Goal: Task Accomplishment & Management: Manage account settings

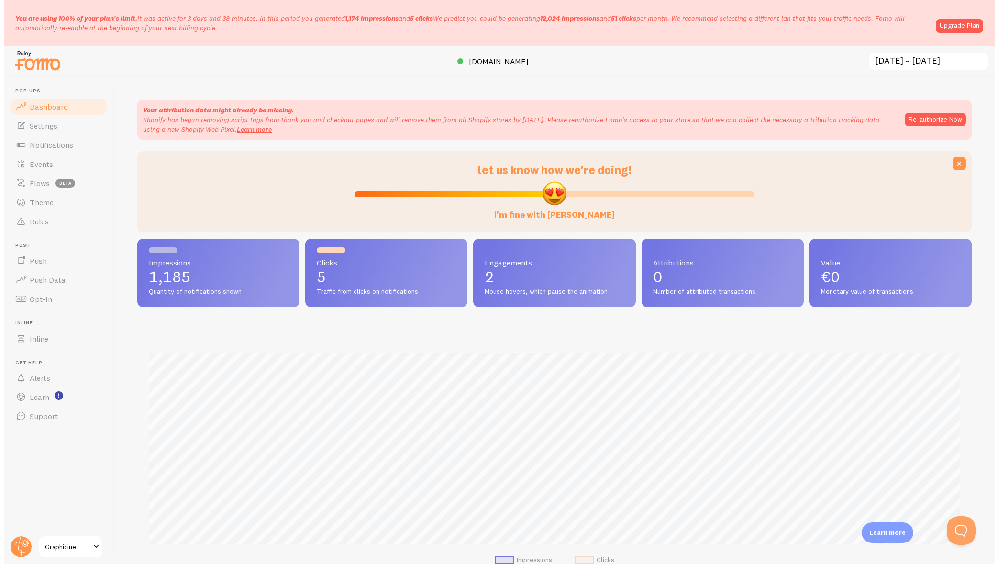
scroll to position [251, 834]
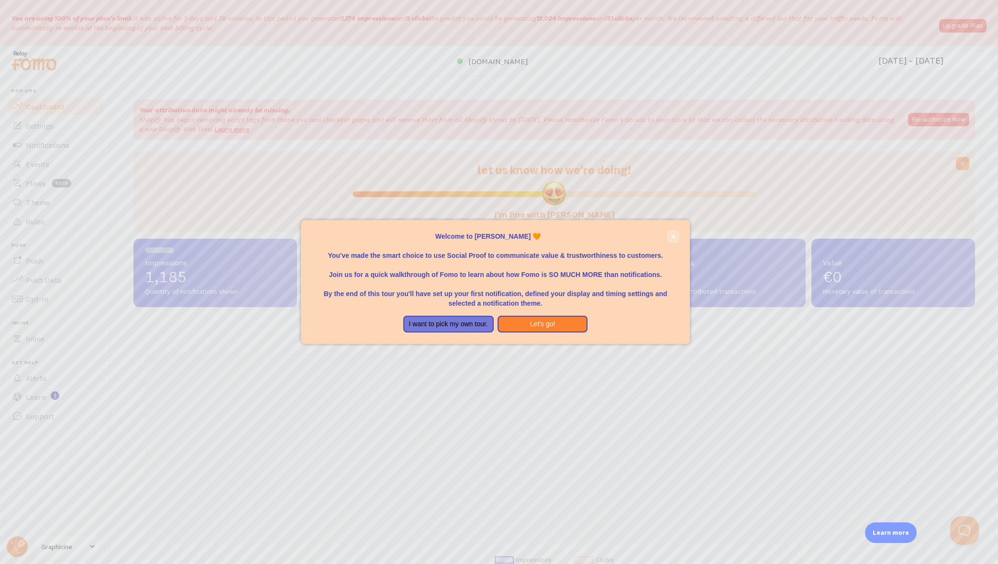
click at [672, 235] on icon "close," at bounding box center [673, 236] width 5 height 5
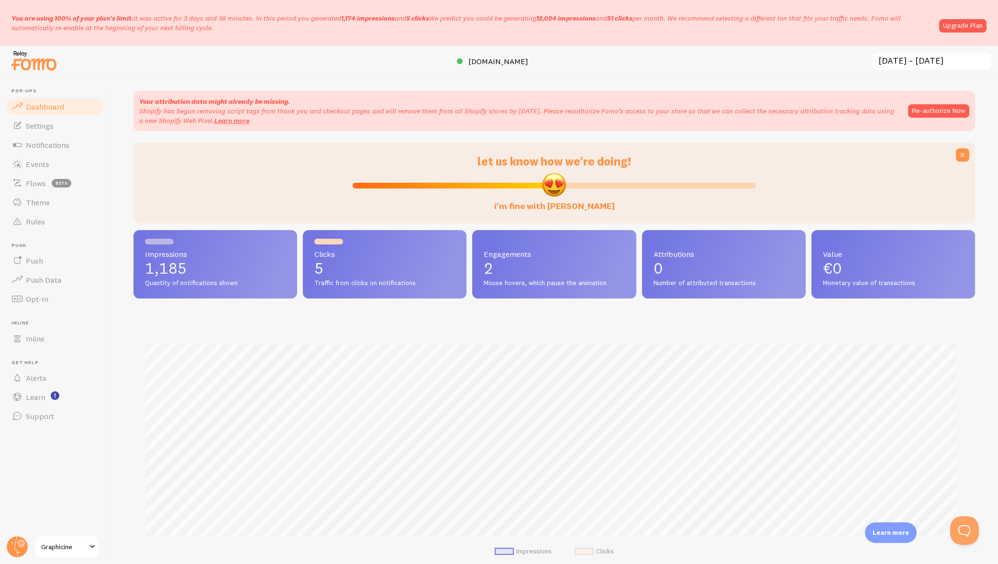
scroll to position [0, 0]
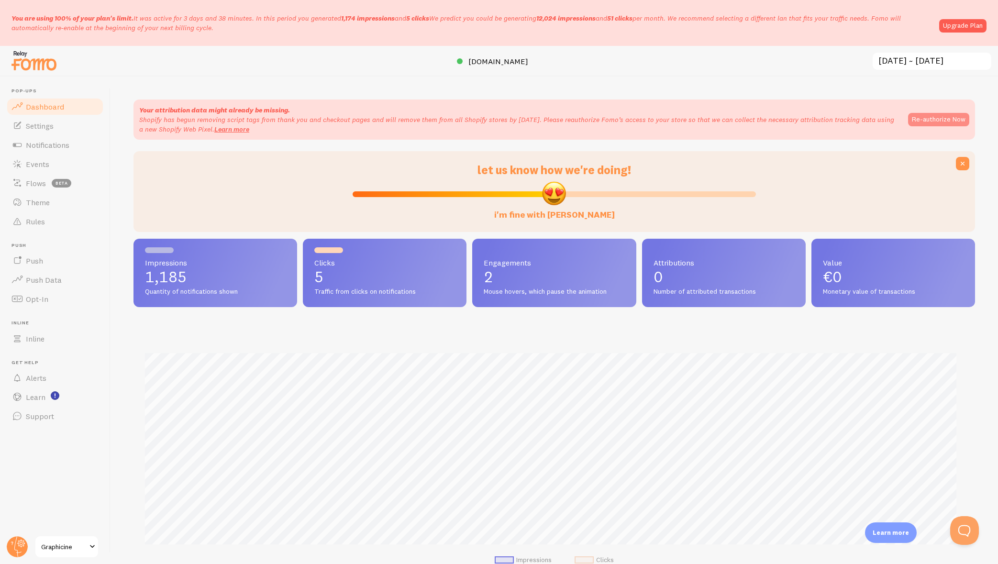
click at [925, 118] on button "Re-authorize Now" at bounding box center [938, 119] width 61 height 13
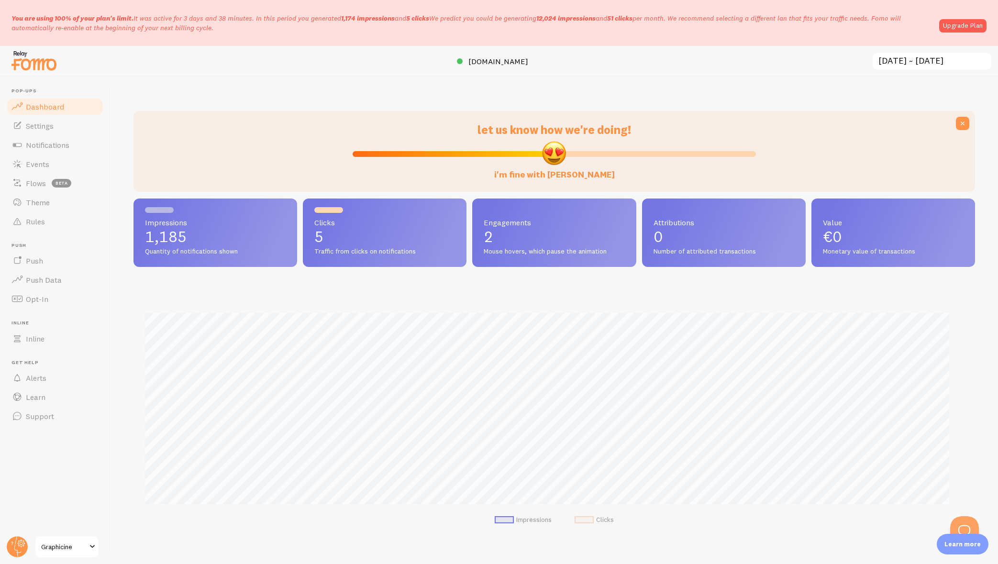
scroll to position [478111, 477528]
click at [958, 25] on link "Upgrade Plan" at bounding box center [962, 25] width 47 height 13
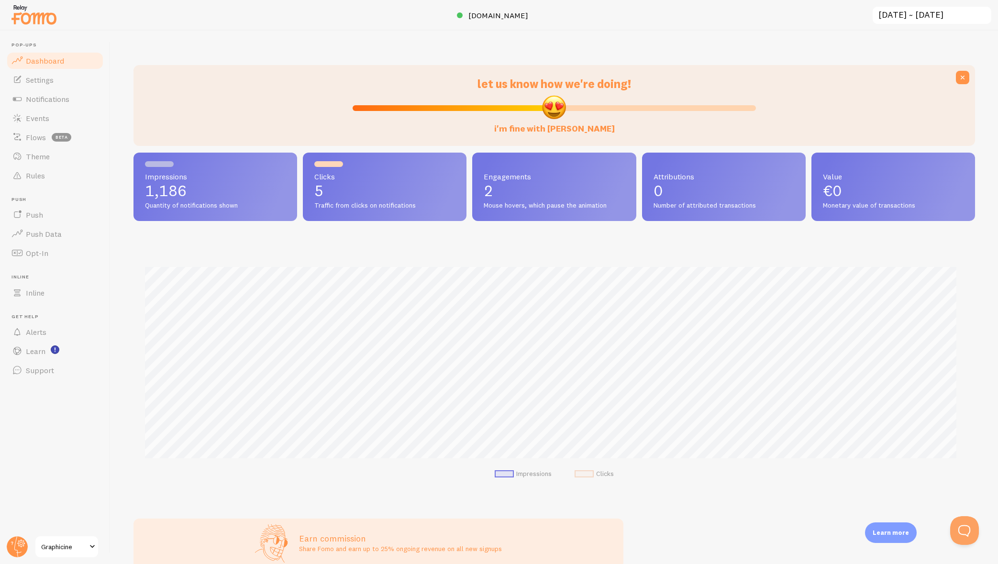
scroll to position [251, 834]
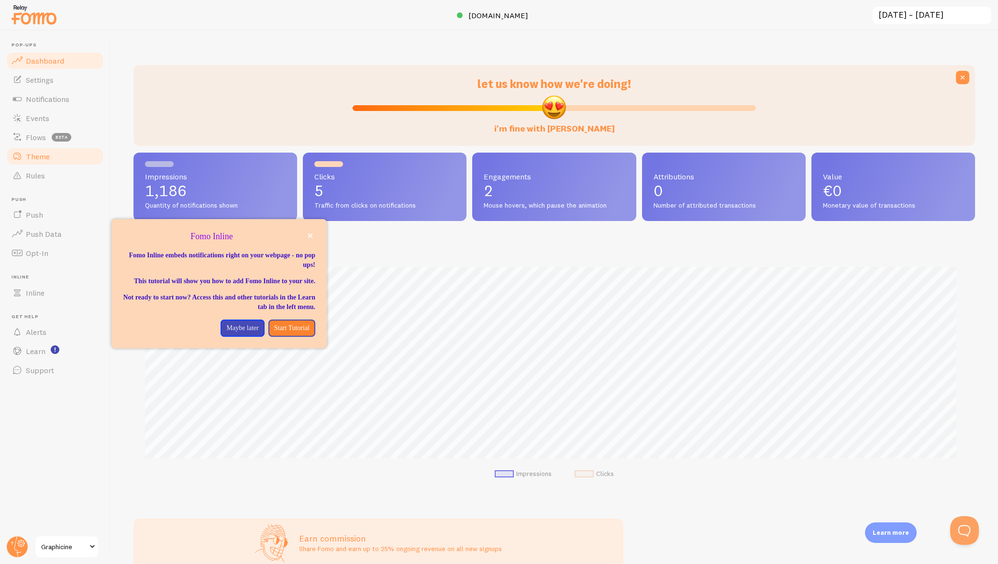
click at [100, 147] on link "Theme" at bounding box center [55, 156] width 99 height 19
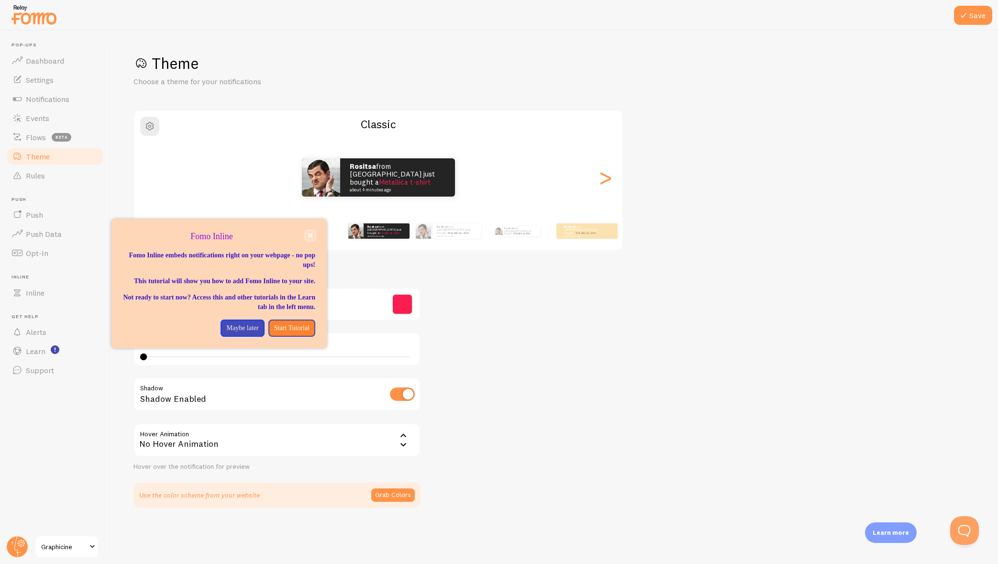
click at [313, 237] on button "close," at bounding box center [310, 236] width 10 height 10
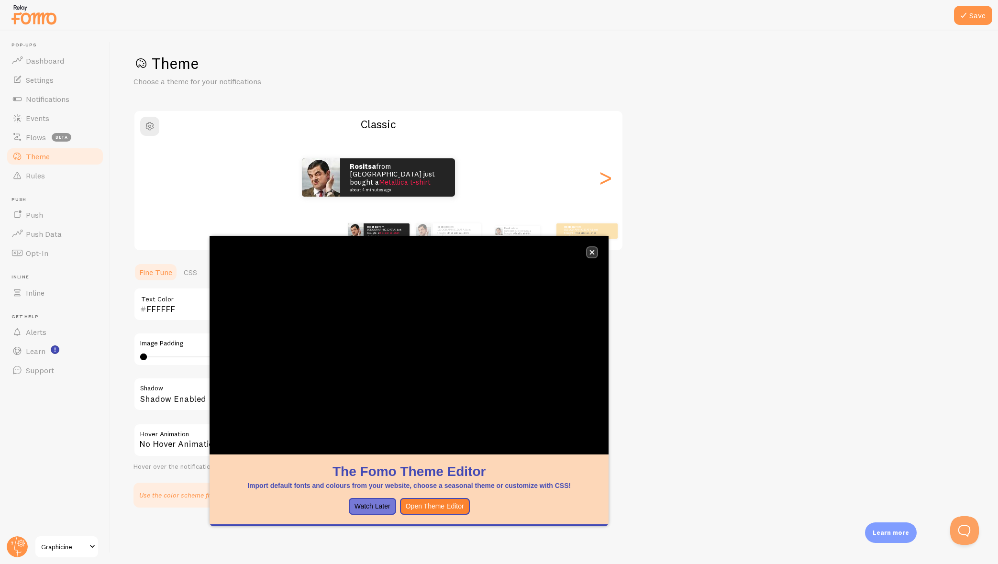
click at [596, 252] on button "close," at bounding box center [592, 252] width 10 height 10
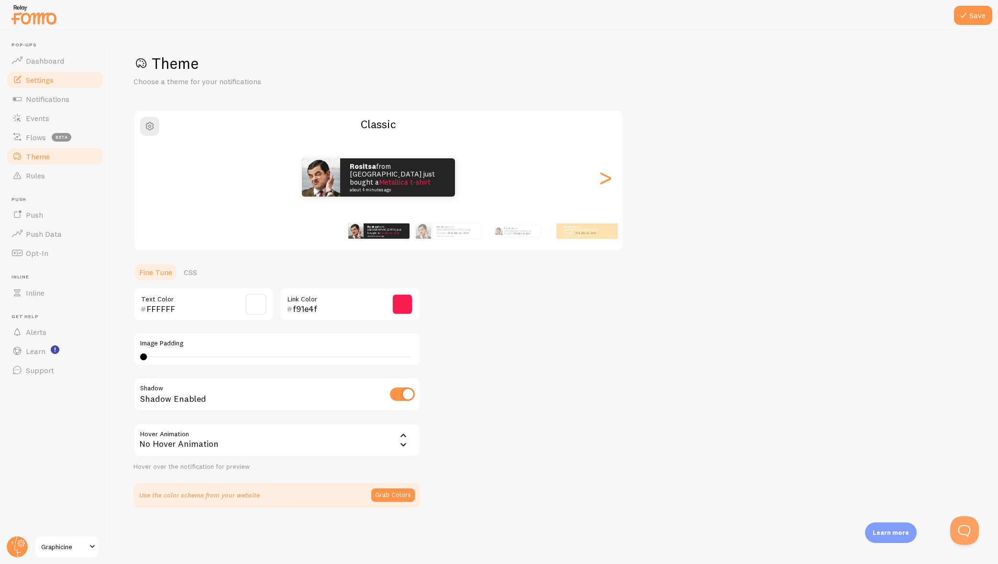
click at [47, 83] on span "Settings" at bounding box center [40, 80] width 28 height 10
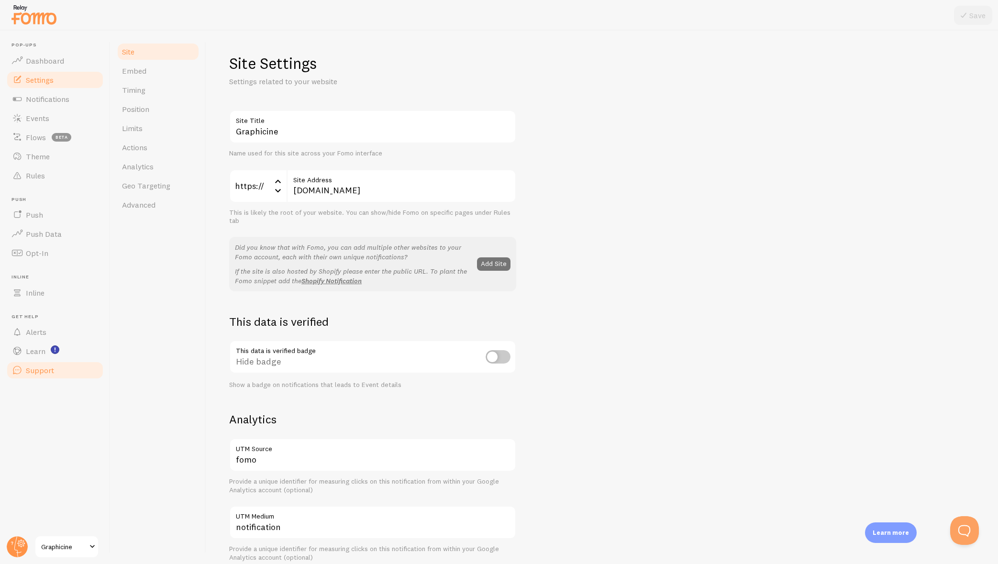
click at [30, 367] on span "Support" at bounding box center [40, 370] width 28 height 10
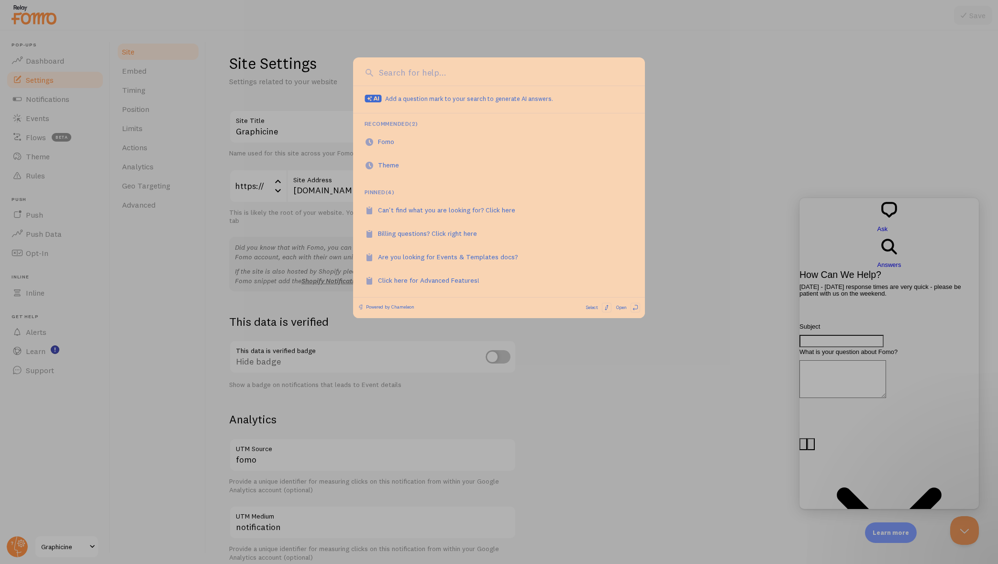
click at [126, 420] on div at bounding box center [499, 282] width 998 height 564
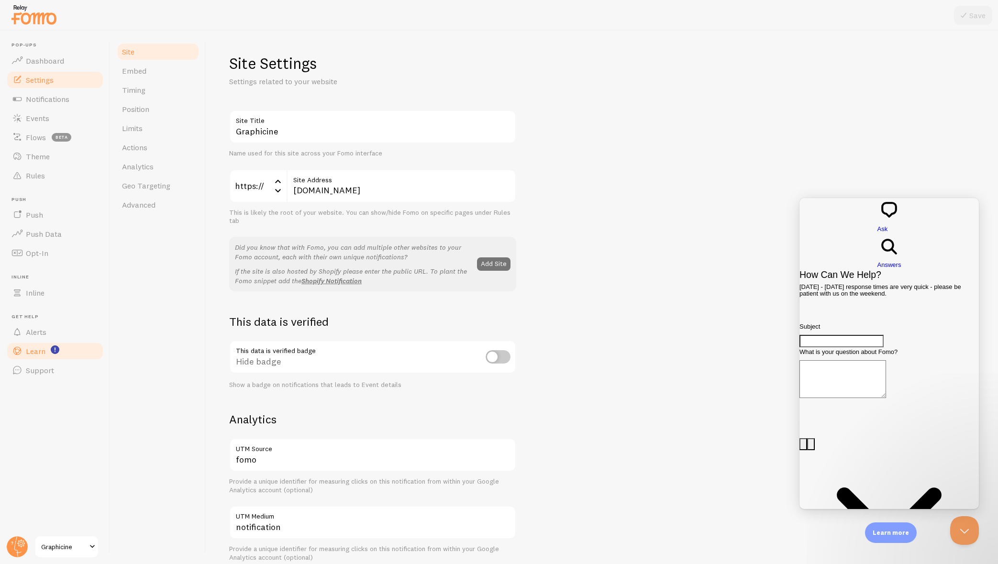
click at [36, 350] on span "Learn" at bounding box center [36, 351] width 20 height 10
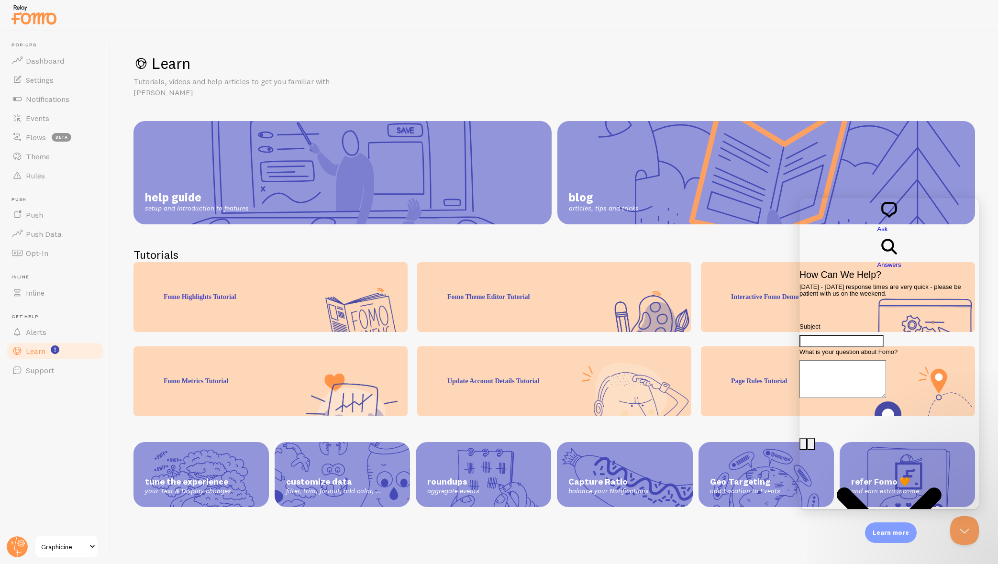
click at [64, 540] on link "Graphicine" at bounding box center [66, 546] width 65 height 23
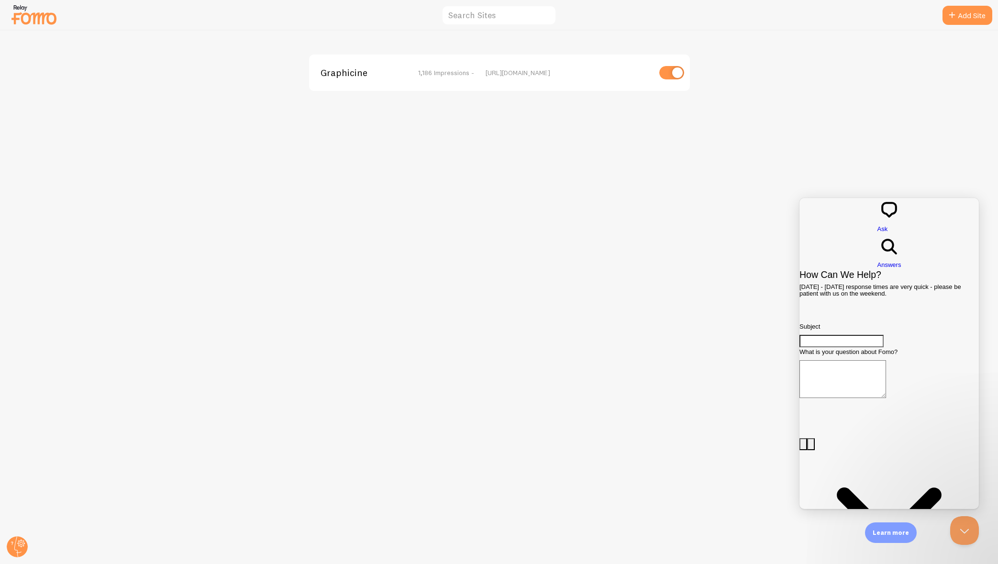
click at [354, 71] on span "Graphicine" at bounding box center [359, 72] width 77 height 9
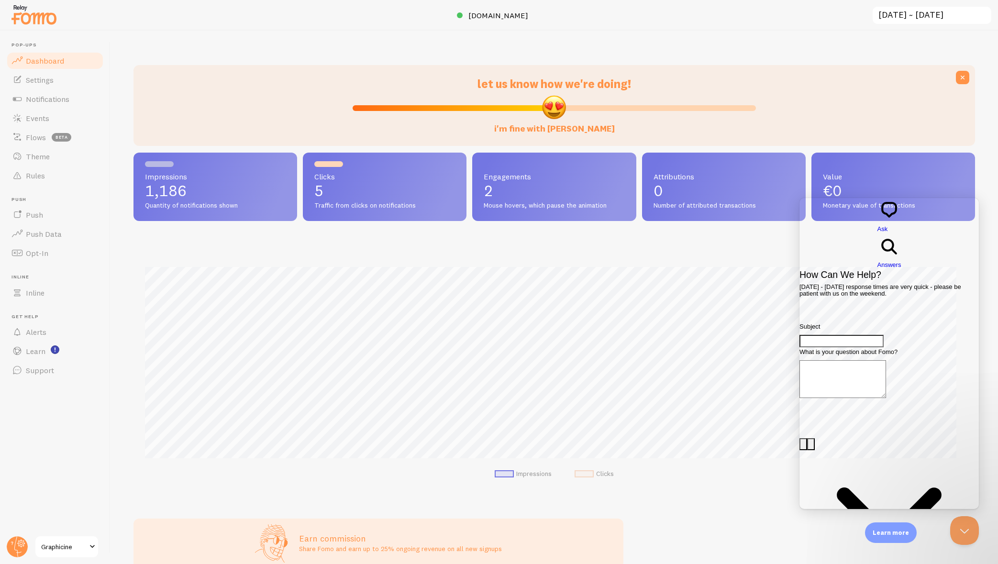
scroll to position [251, 834]
click at [41, 235] on span "Push Data" at bounding box center [44, 234] width 36 height 10
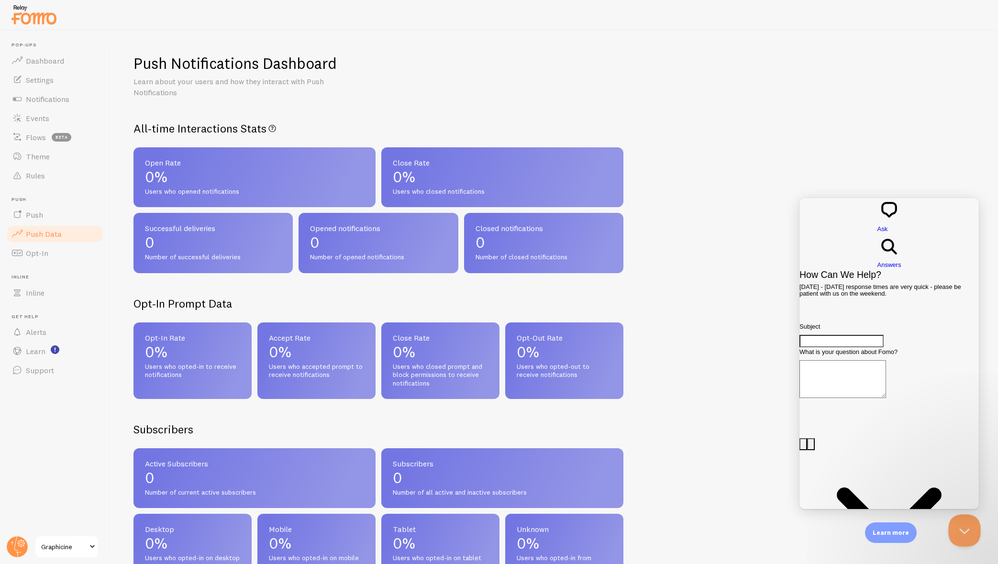
click at [953, 530] on button "Close Beacon popover" at bounding box center [962, 528] width 29 height 29
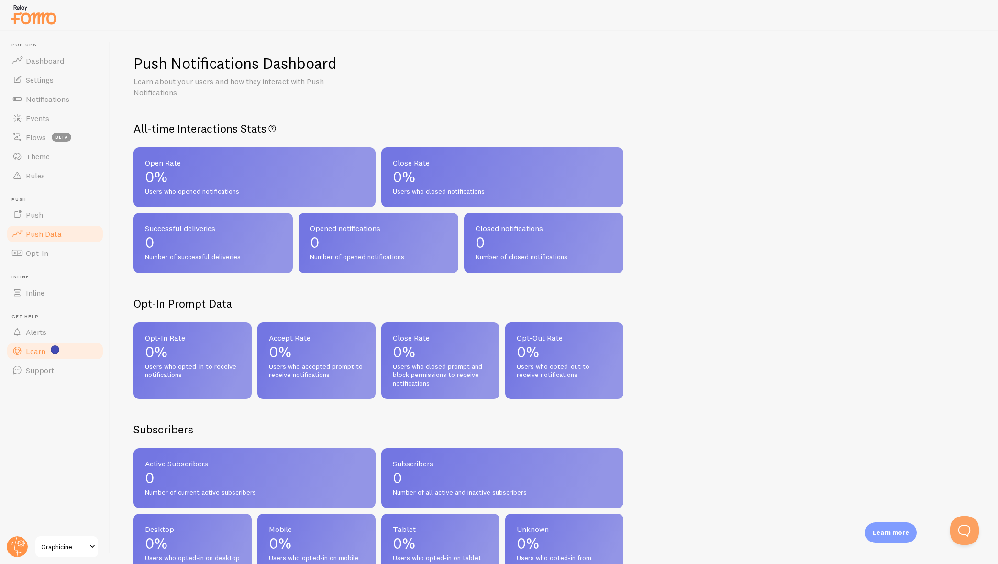
click at [35, 351] on span "Learn" at bounding box center [36, 351] width 20 height 10
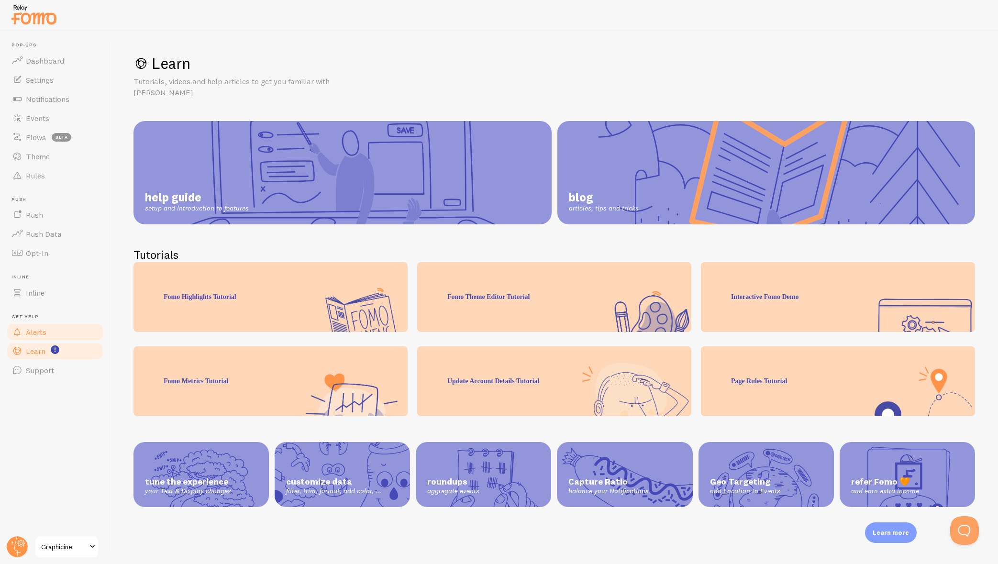
click at [35, 328] on span "Alerts" at bounding box center [36, 332] width 21 height 10
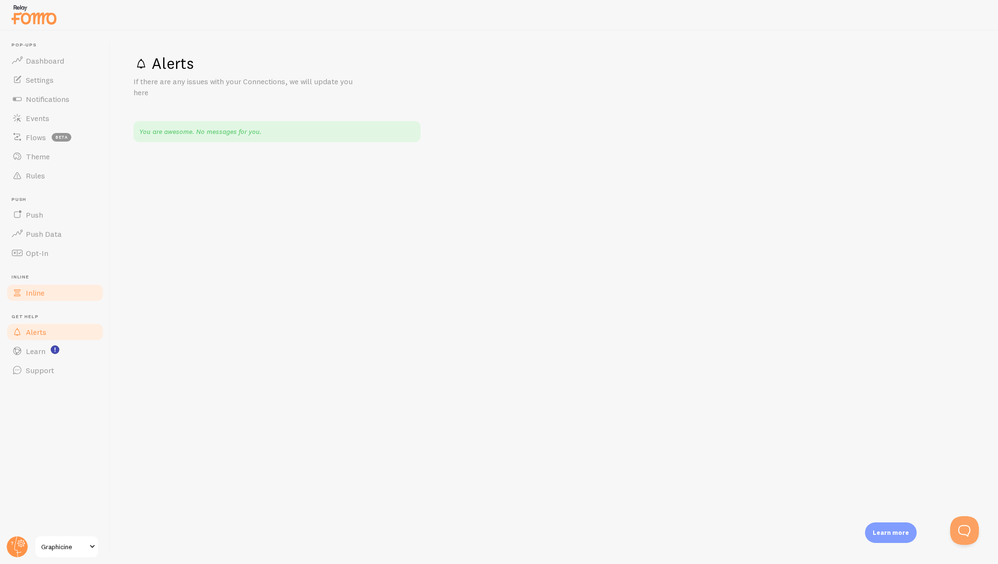
click at [35, 291] on span "Inline" at bounding box center [35, 293] width 19 height 10
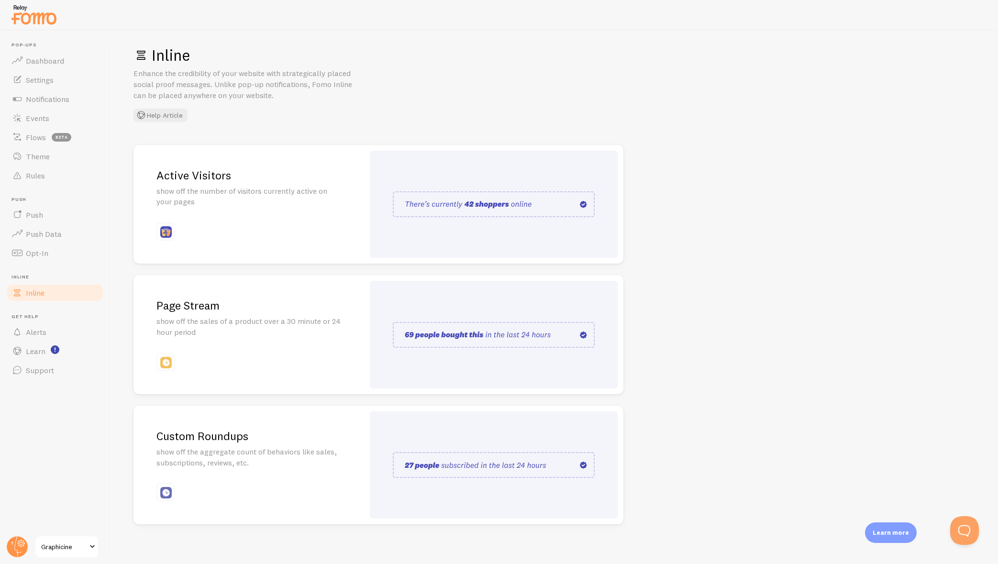
scroll to position [14, 0]
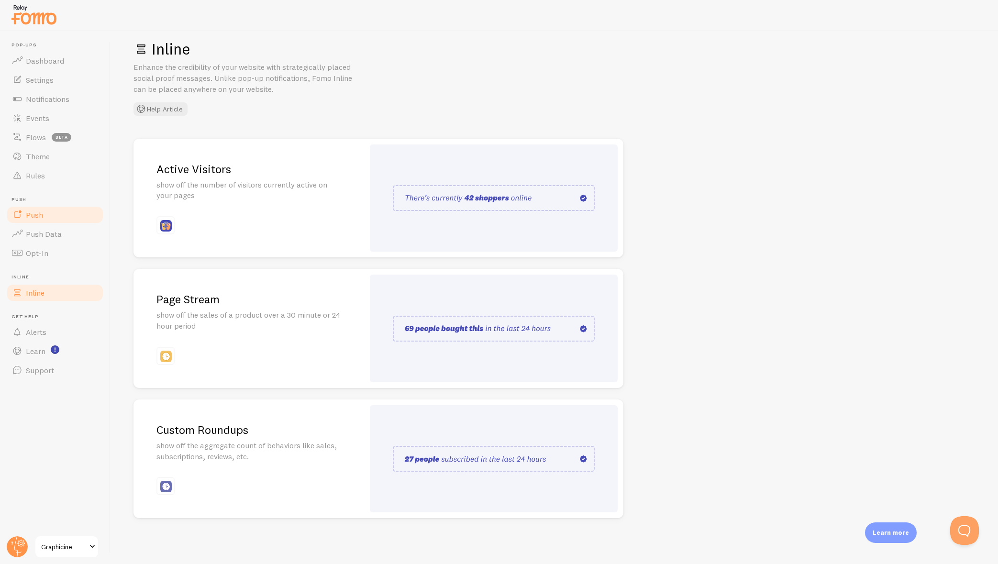
click at [34, 216] on span "Push" at bounding box center [34, 215] width 17 height 10
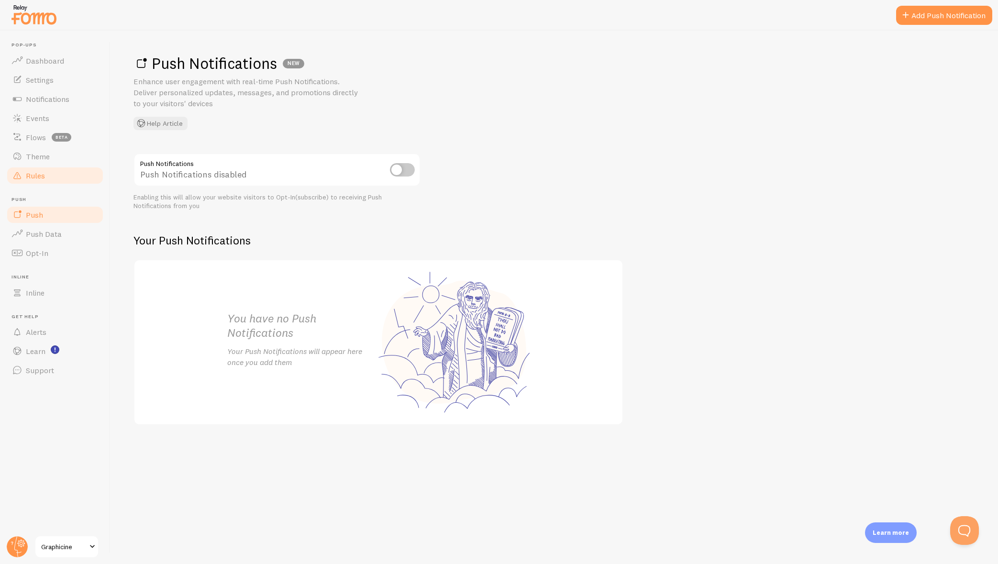
click at [40, 177] on span "Rules" at bounding box center [35, 176] width 19 height 10
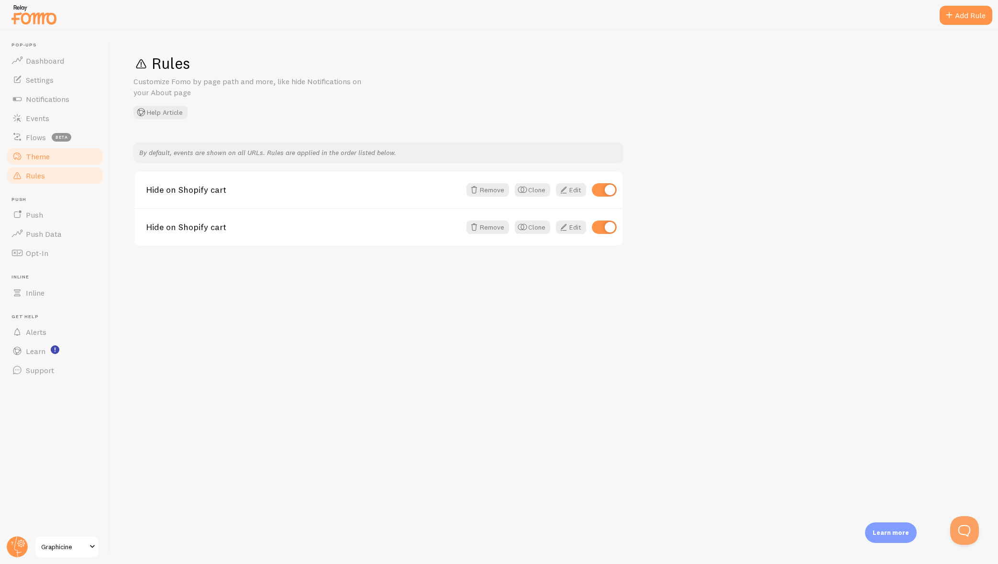
click at [36, 153] on span "Theme" at bounding box center [38, 157] width 24 height 10
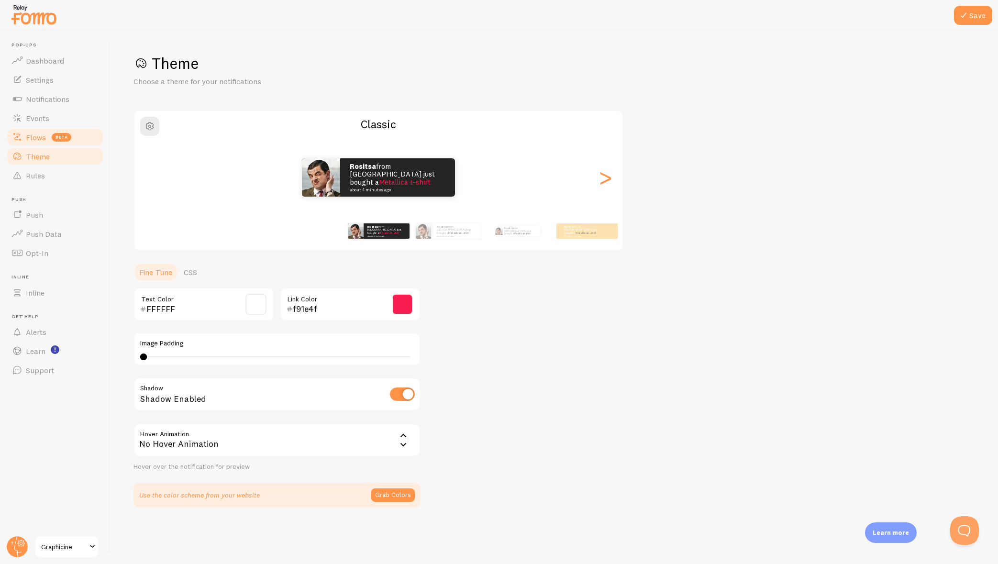
click at [36, 135] on span "Flows" at bounding box center [36, 138] width 20 height 10
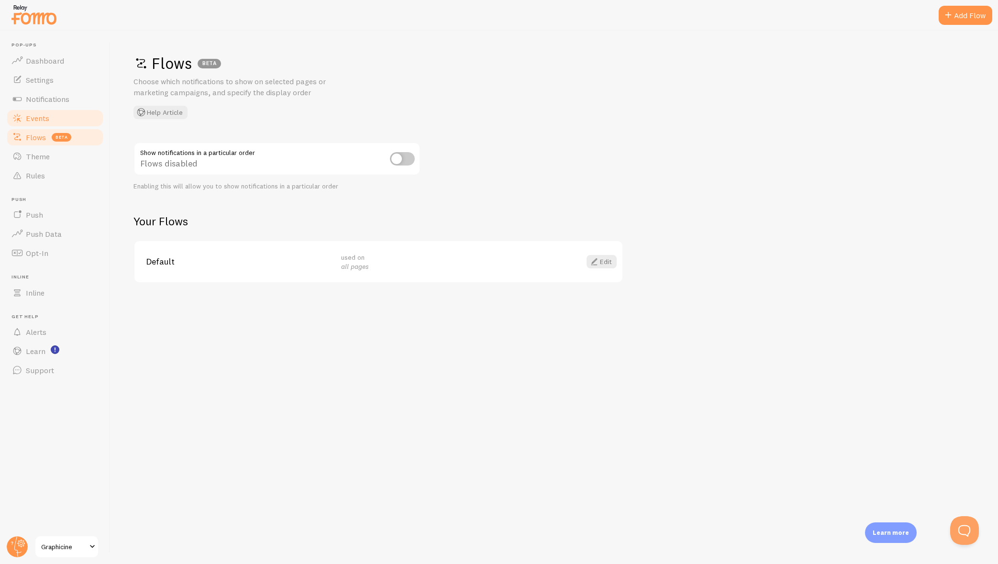
click at [37, 121] on span "Events" at bounding box center [37, 118] width 23 height 10
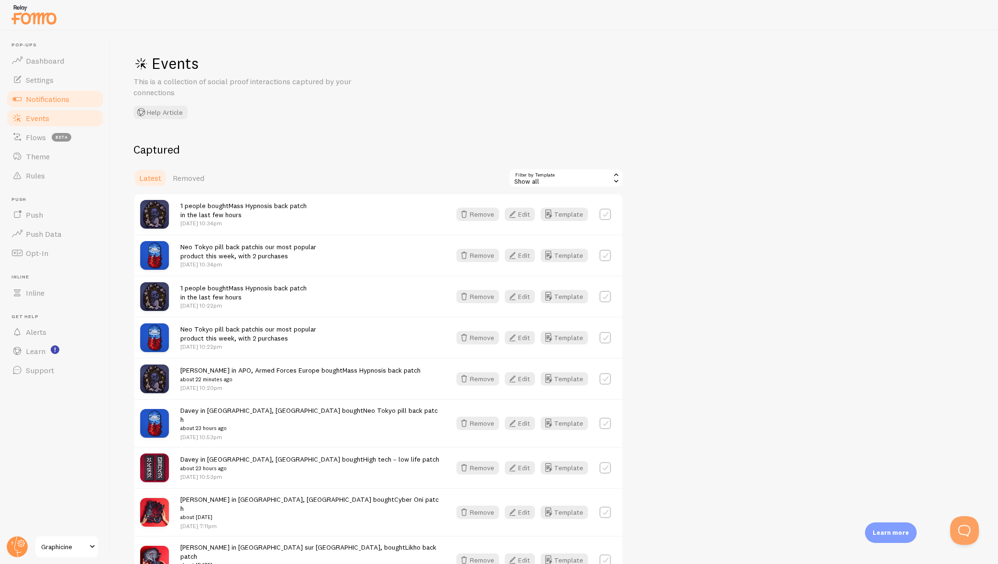
click at [40, 96] on span "Notifications" at bounding box center [48, 99] width 44 height 10
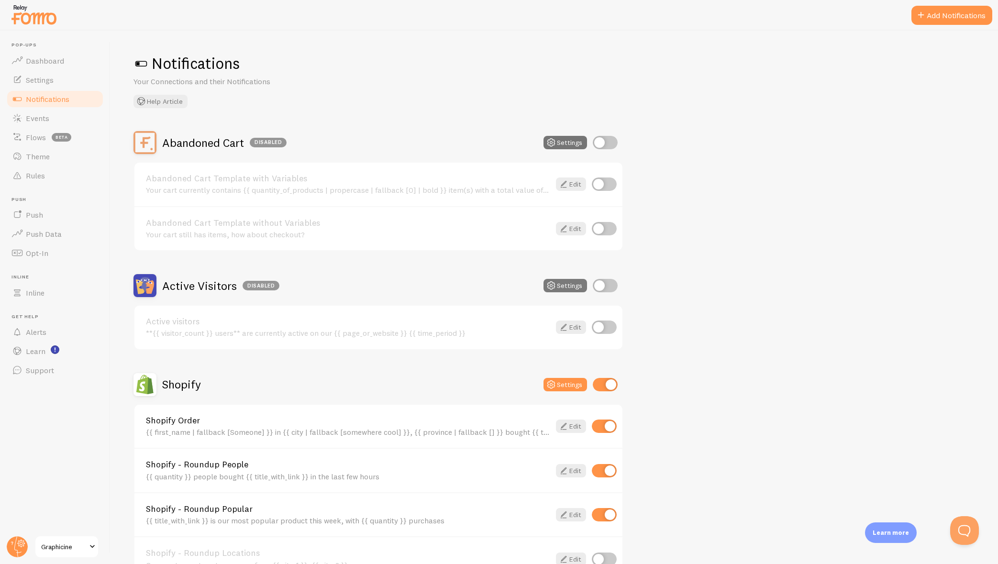
click at [562, 285] on button "Settings" at bounding box center [565, 285] width 44 height 13
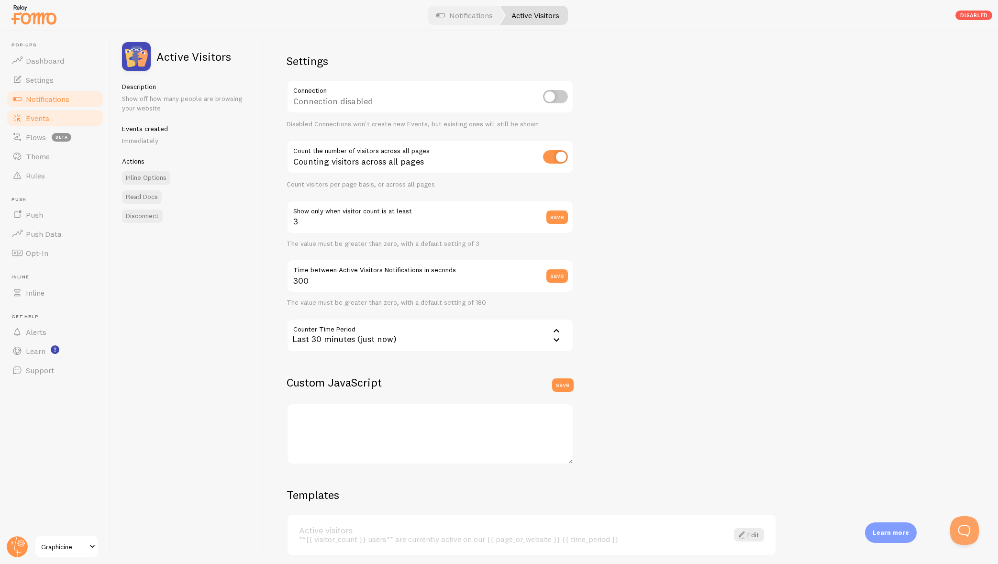
click at [42, 116] on span "Events" at bounding box center [37, 118] width 23 height 10
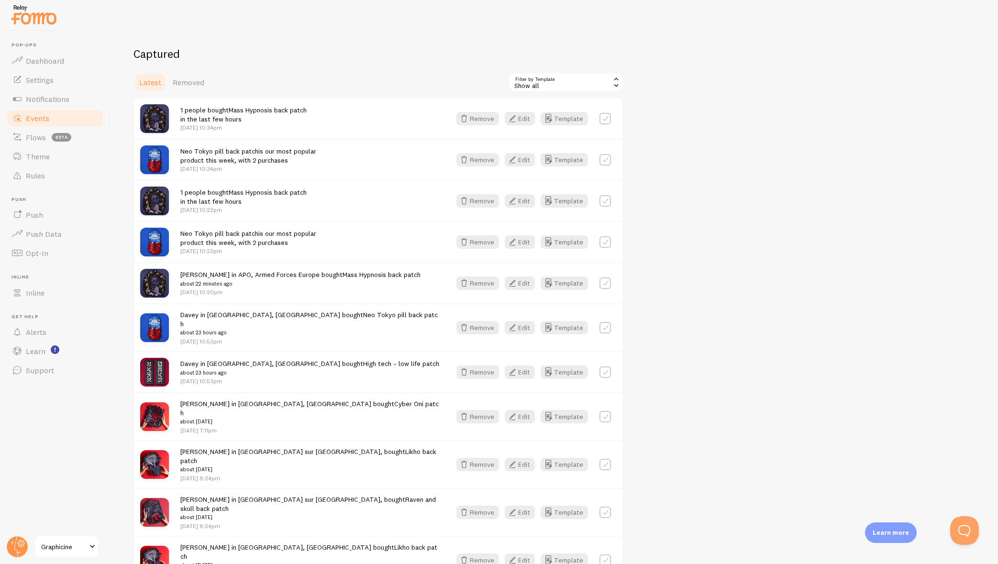
scroll to position [96, 0]
click at [20, 548] on circle at bounding box center [17, 546] width 21 height 21
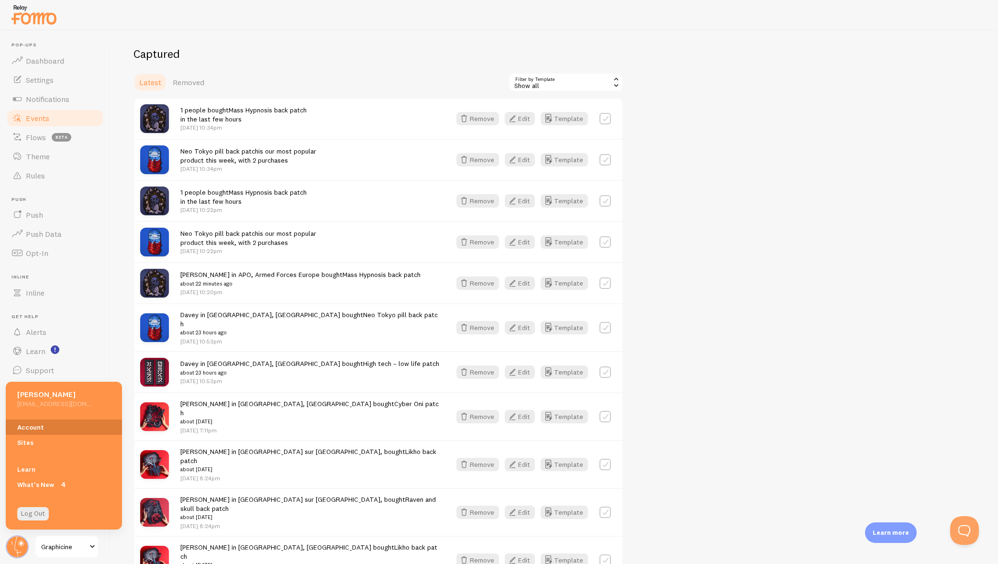
click at [24, 427] on link "Account" at bounding box center [64, 427] width 116 height 15
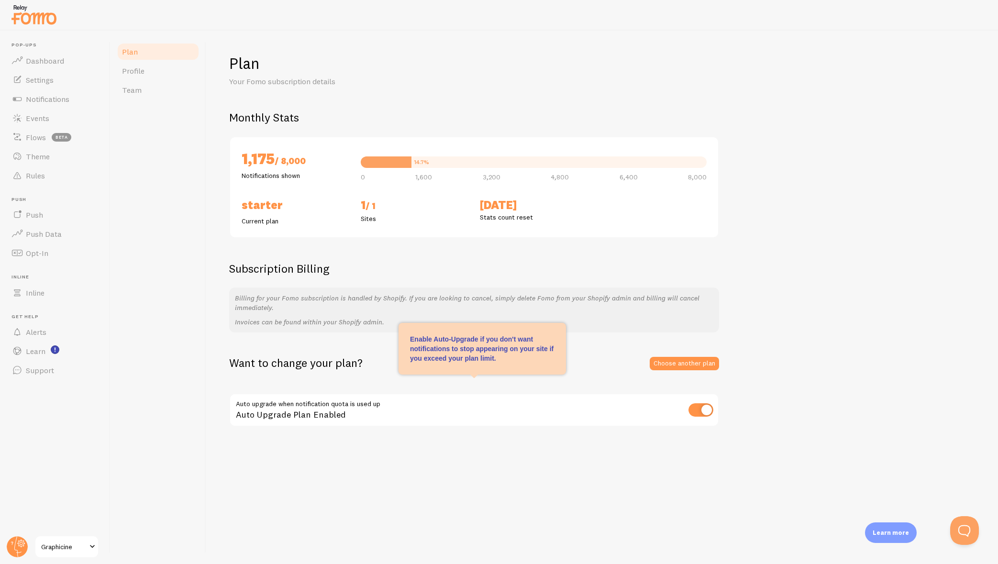
click at [693, 411] on input "checkbox" at bounding box center [700, 409] width 25 height 13
checkbox input "false"
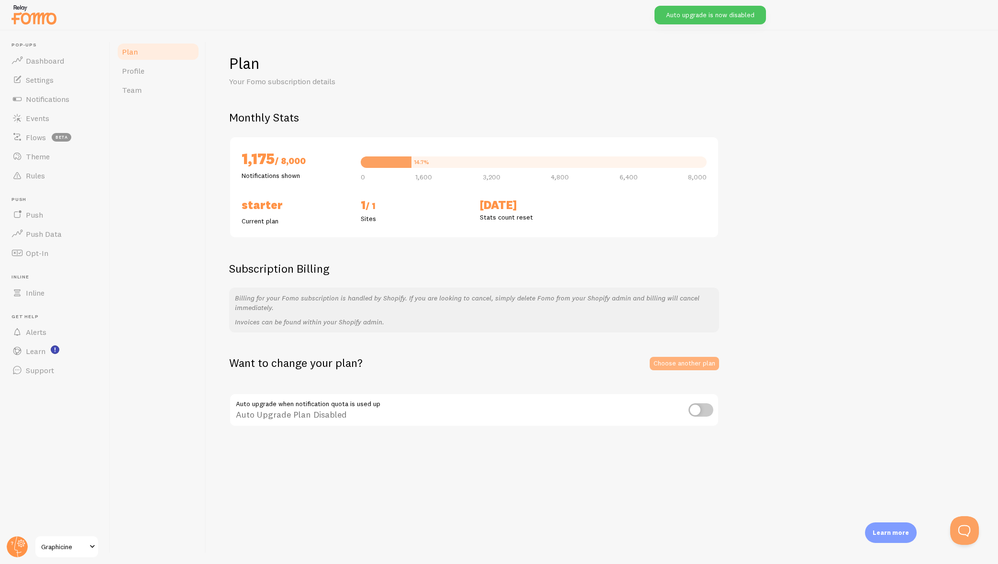
click at [689, 365] on link "Choose another plan" at bounding box center [684, 363] width 69 height 13
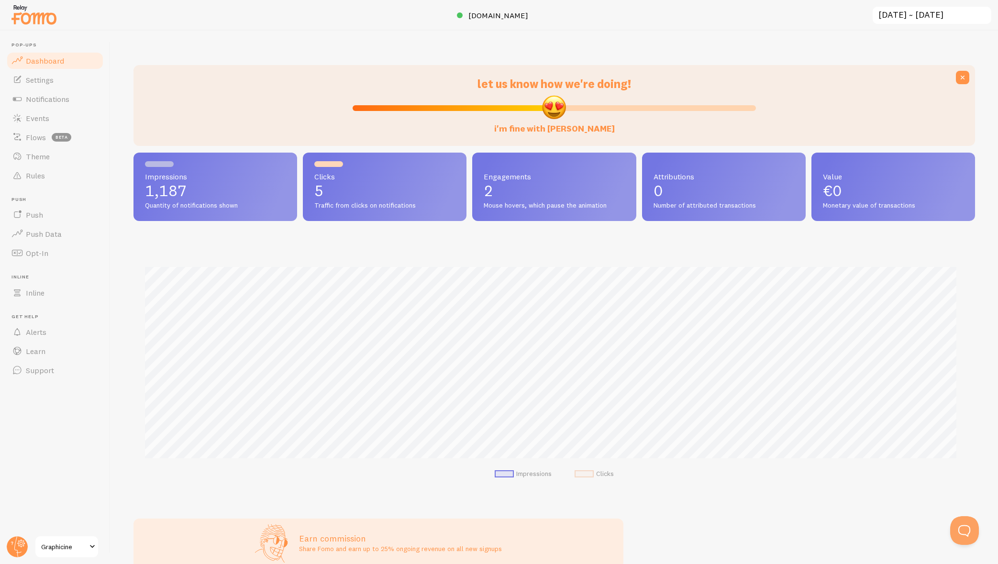
scroll to position [251, 834]
click at [36, 76] on span "Settings" at bounding box center [40, 80] width 28 height 10
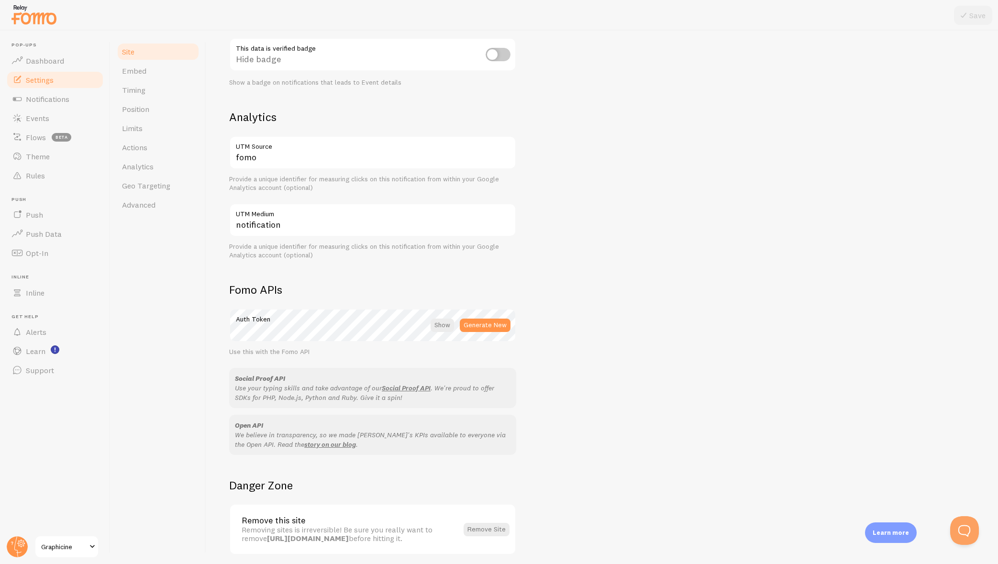
scroll to position [243, 0]
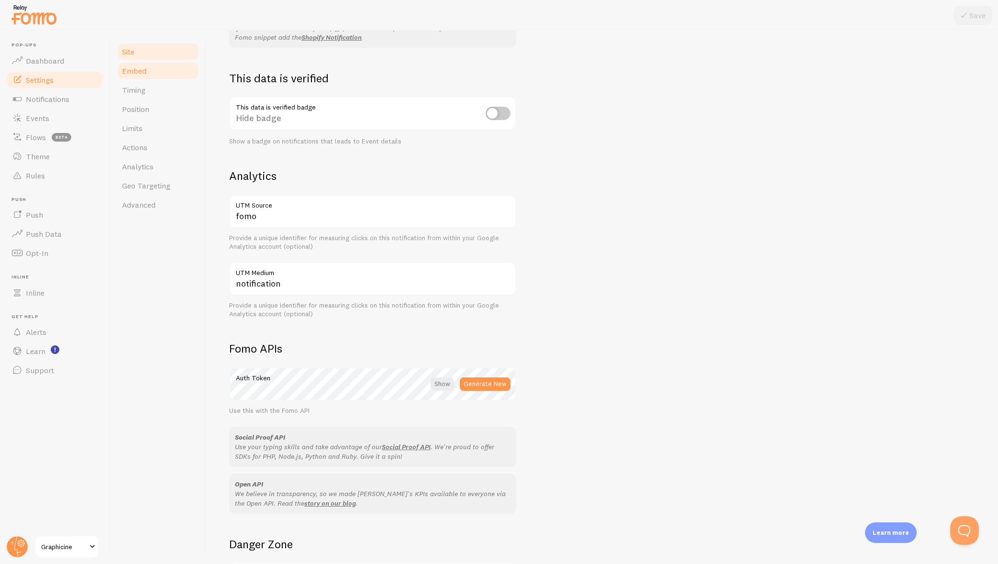
click at [144, 72] on span "Embed" at bounding box center [134, 71] width 24 height 10
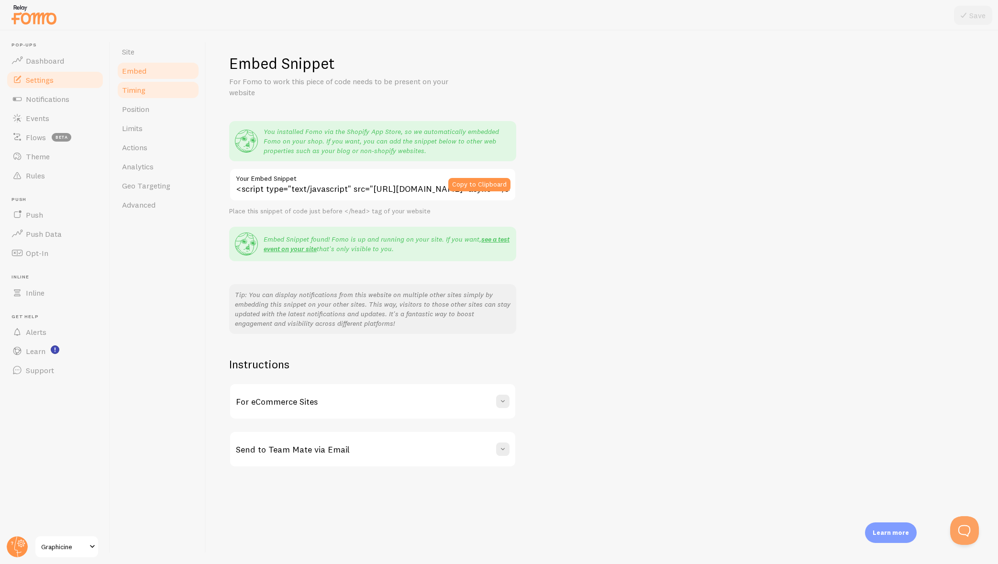
click at [141, 91] on span "Timing" at bounding box center [133, 90] width 23 height 10
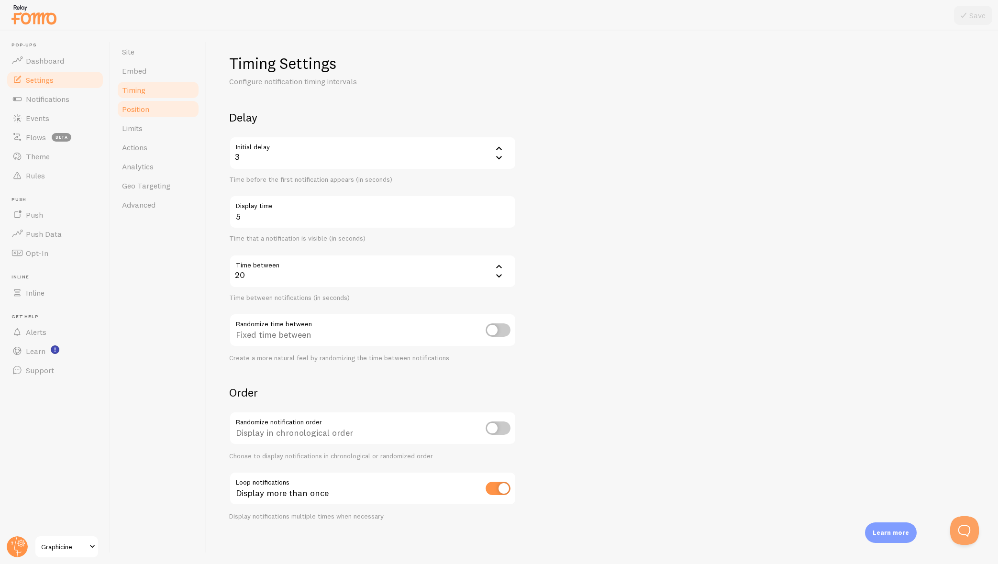
click at [153, 110] on link "Position" at bounding box center [158, 108] width 84 height 19
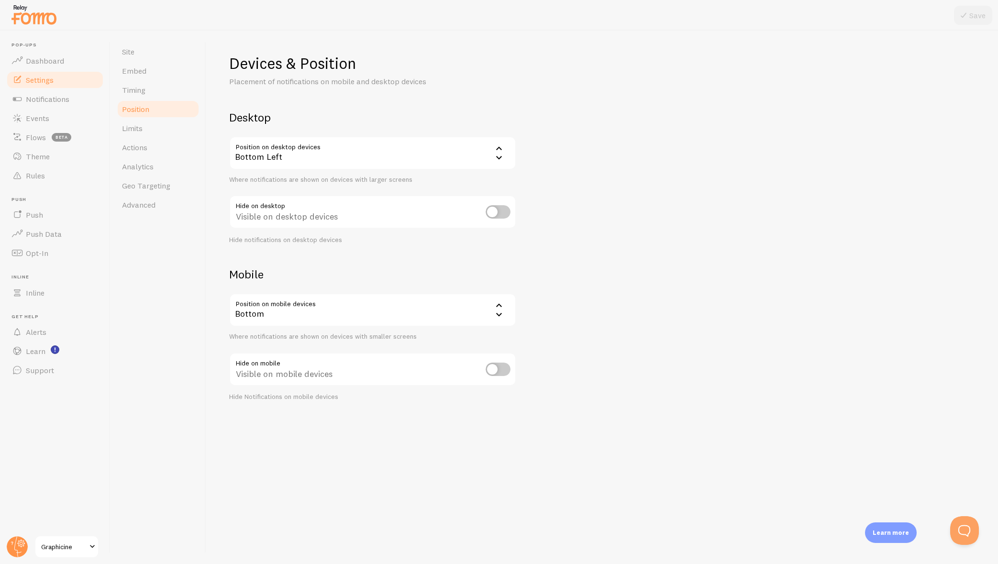
click at [491, 368] on input "checkbox" at bounding box center [498, 369] width 25 height 13
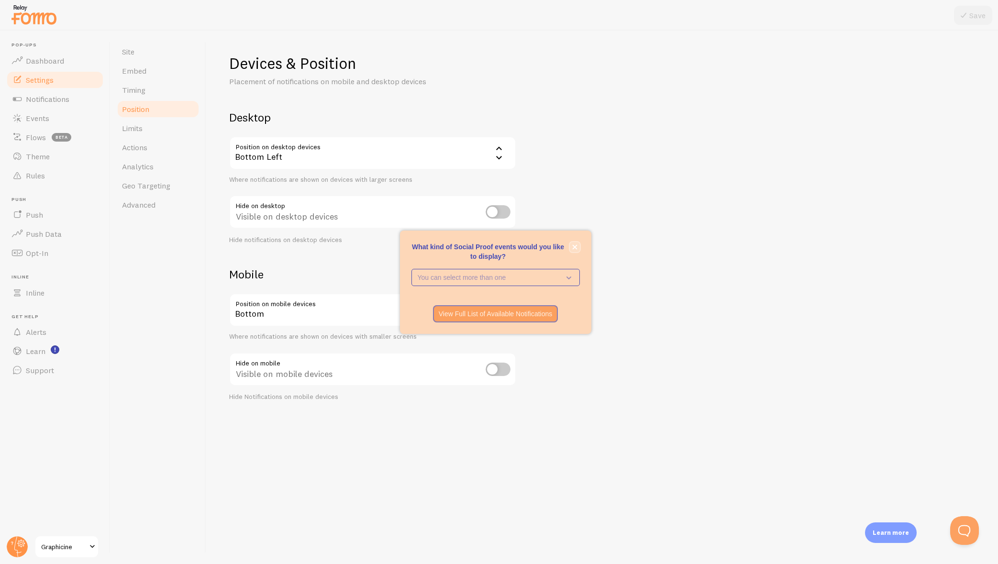
click at [577, 246] on button "close," at bounding box center [575, 247] width 10 height 10
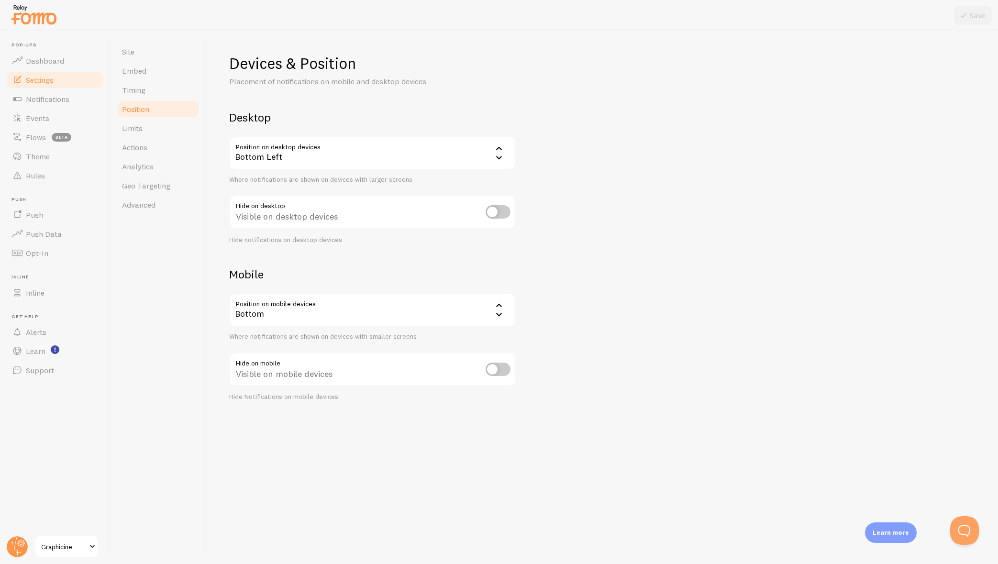
click at [497, 370] on input "checkbox" at bounding box center [498, 369] width 25 height 13
click at [499, 369] on input "checkbox" at bounding box center [498, 369] width 25 height 13
checkbox input "false"
click at [135, 123] on span "Limits" at bounding box center [132, 128] width 21 height 10
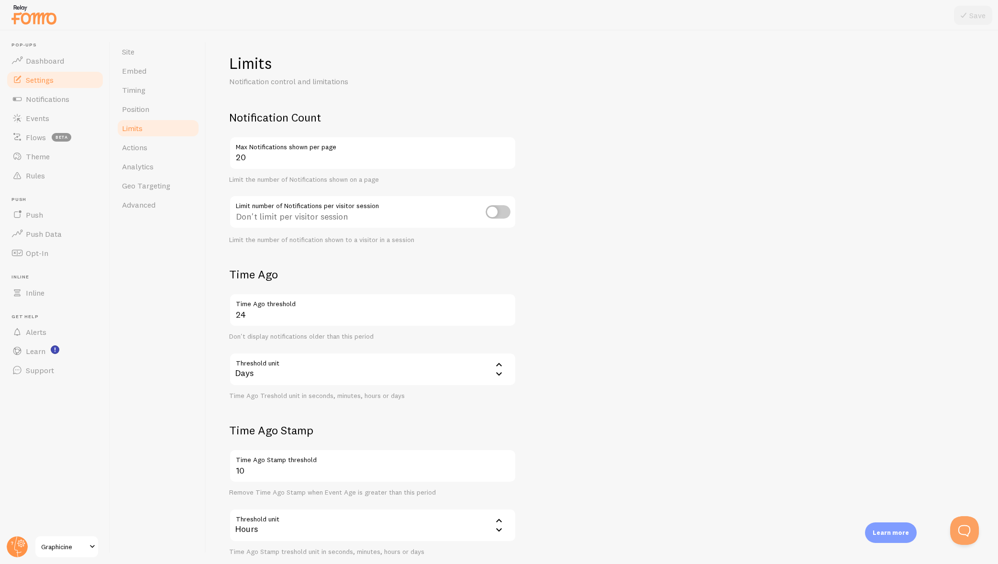
click at [494, 213] on input "checkbox" at bounding box center [498, 211] width 25 height 13
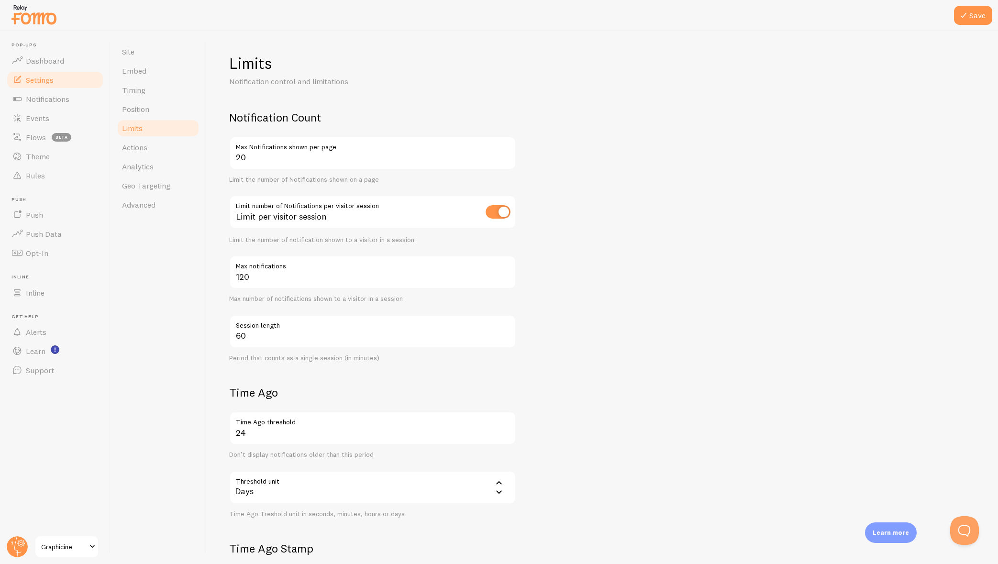
click at [494, 213] on input "checkbox" at bounding box center [498, 211] width 25 height 13
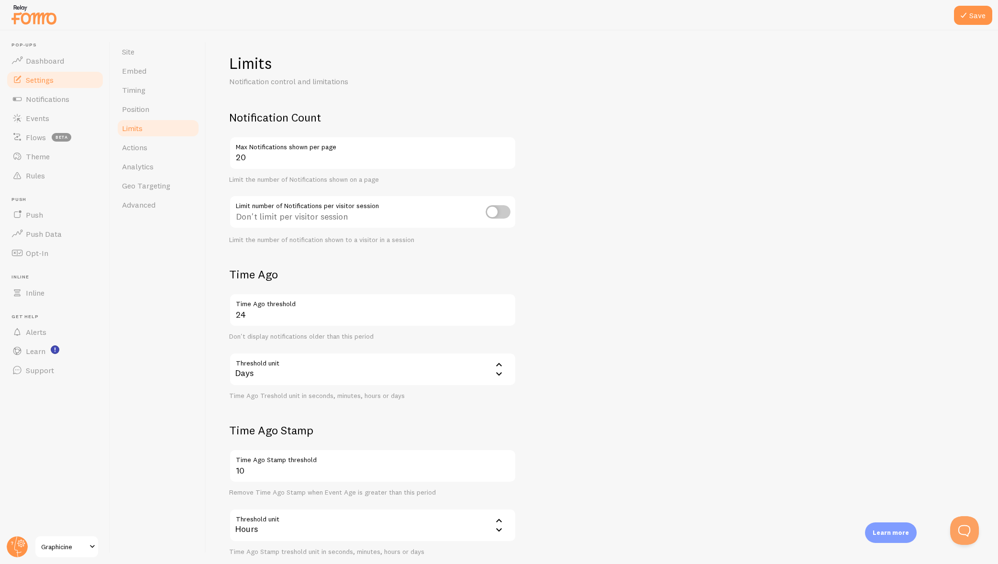
click at [494, 207] on input "checkbox" at bounding box center [498, 211] width 25 height 13
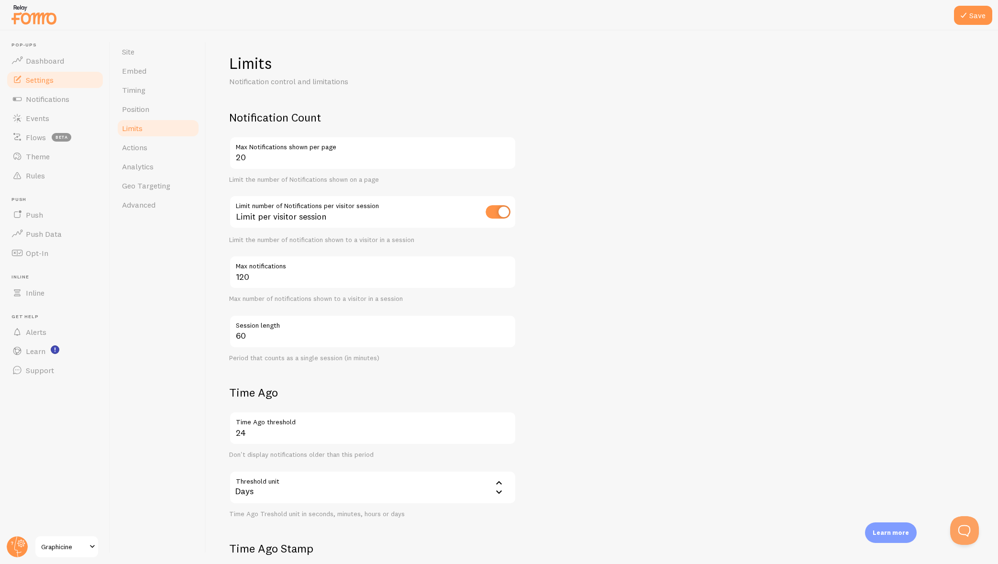
click at [494, 207] on input "checkbox" at bounding box center [498, 211] width 25 height 13
checkbox input "false"
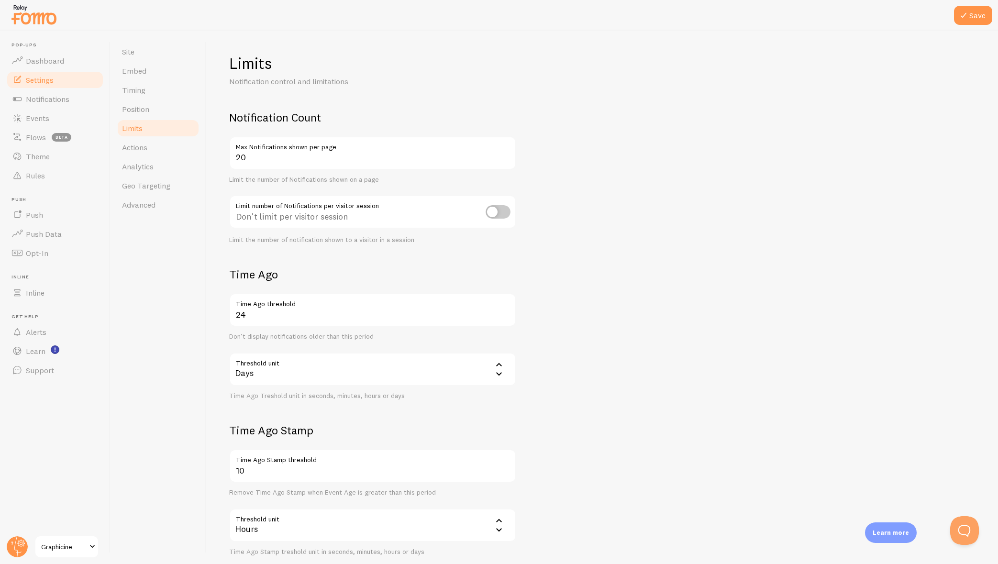
scroll to position [48, 0]
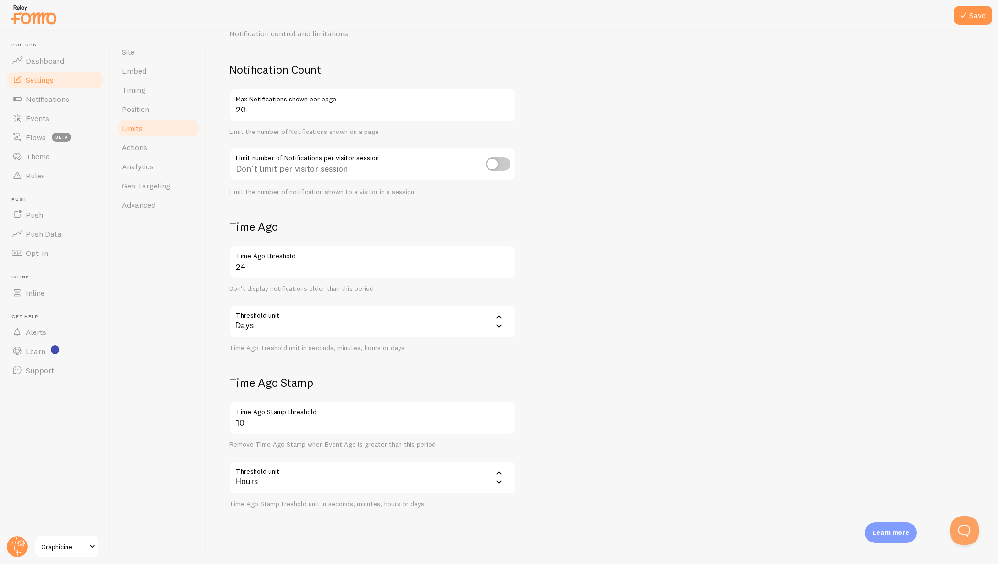
click at [290, 332] on div "Days" at bounding box center [372, 321] width 287 height 33
click at [277, 383] on li "Hours" at bounding box center [372, 385] width 285 height 17
click at [543, 336] on form "Notification Count 20 Max Notifications shown per page Limit the number of Noti…" at bounding box center [602, 285] width 746 height 446
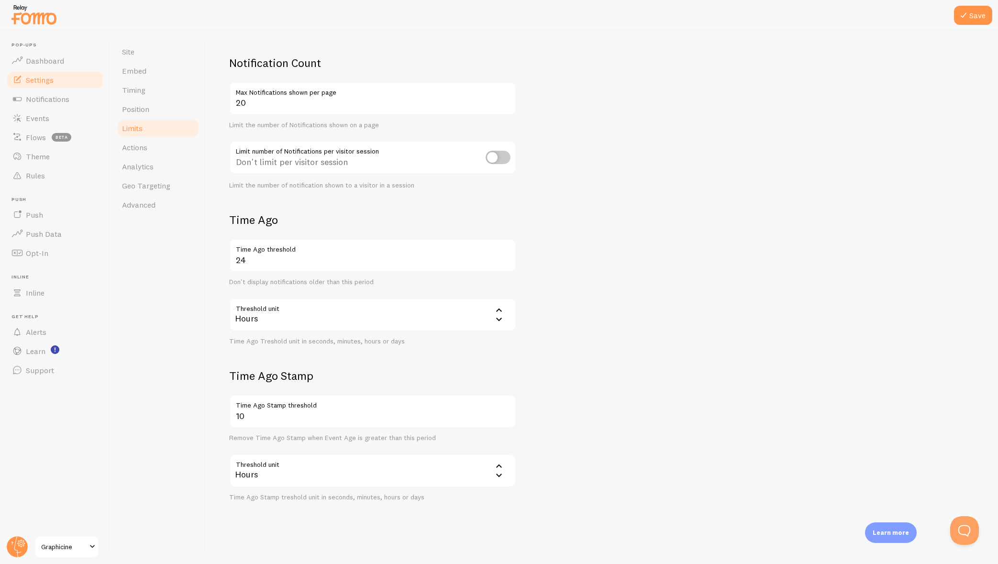
scroll to position [56, 0]
click at [348, 413] on input "10" at bounding box center [372, 409] width 287 height 33
click at [603, 418] on form "Notification Count 20 Max Notifications shown per page Limit the number of Noti…" at bounding box center [602, 277] width 746 height 446
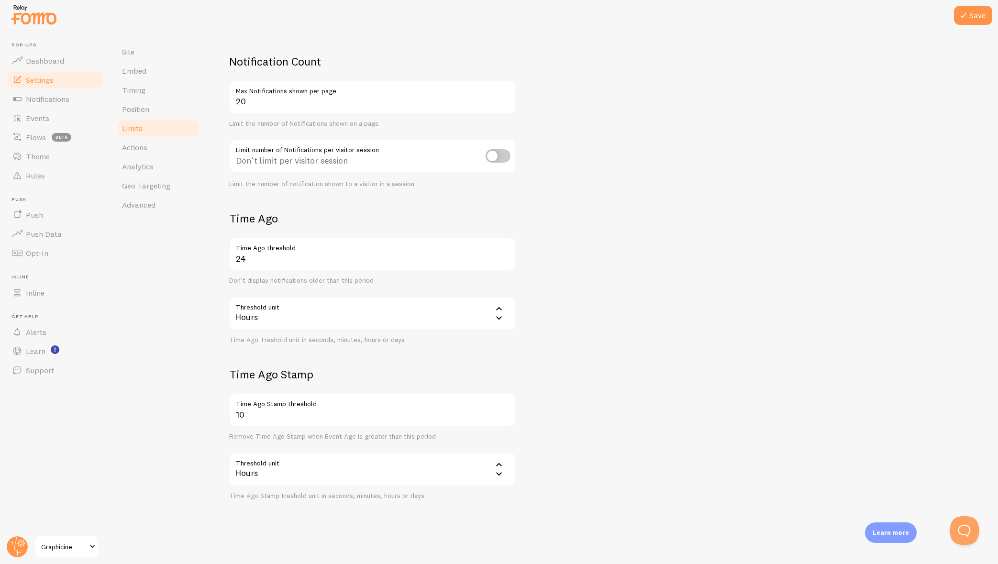
click at [615, 381] on form "Notification Count 20 Max Notifications shown per page Limit the number of Noti…" at bounding box center [602, 277] width 746 height 446
drag, startPoint x: 248, startPoint y: 416, endPoint x: 229, endPoint y: 414, distance: 19.2
click at [229, 414] on input "10" at bounding box center [372, 409] width 287 height 33
click at [217, 421] on div "Limits Notification control and limitations Notification Count 20 Max Notificat…" at bounding box center [602, 297] width 792 height 533
drag, startPoint x: 250, startPoint y: 259, endPoint x: 233, endPoint y: 256, distance: 17.5
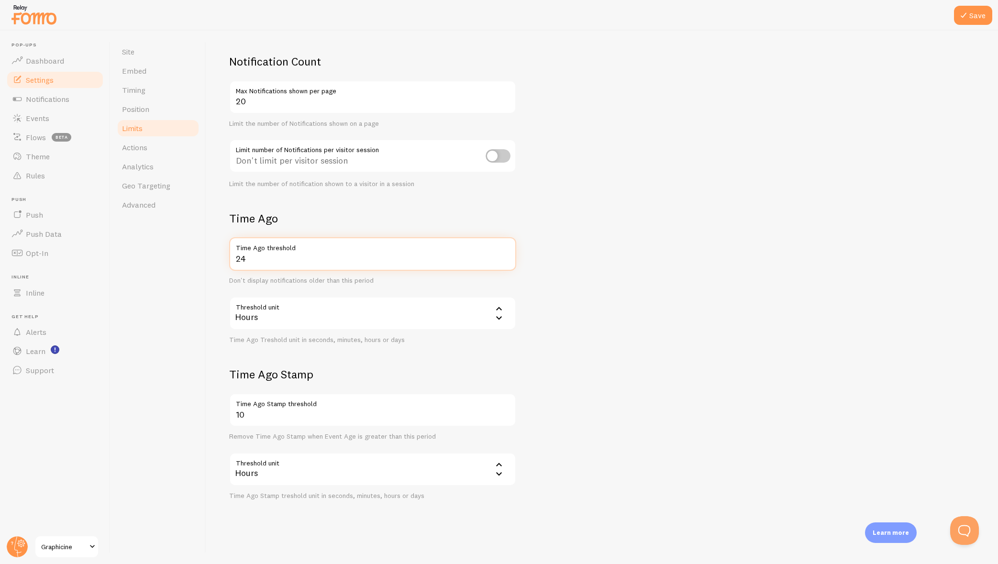
click at [233, 256] on input "24" at bounding box center [372, 253] width 287 height 33
click at [595, 242] on form "Notification Count 20 Max Notifications shown per page Limit the number of Noti…" at bounding box center [602, 277] width 746 height 446
drag, startPoint x: 243, startPoint y: 265, endPoint x: 226, endPoint y: 265, distance: 16.7
click at [226, 265] on div "Limits Notification control and limitations Notification Count 20 Max Notificat…" at bounding box center [602, 297] width 792 height 533
click at [560, 247] on form "Notification Count 20 Max Notifications shown per page Limit the number of Noti…" at bounding box center [602, 277] width 746 height 446
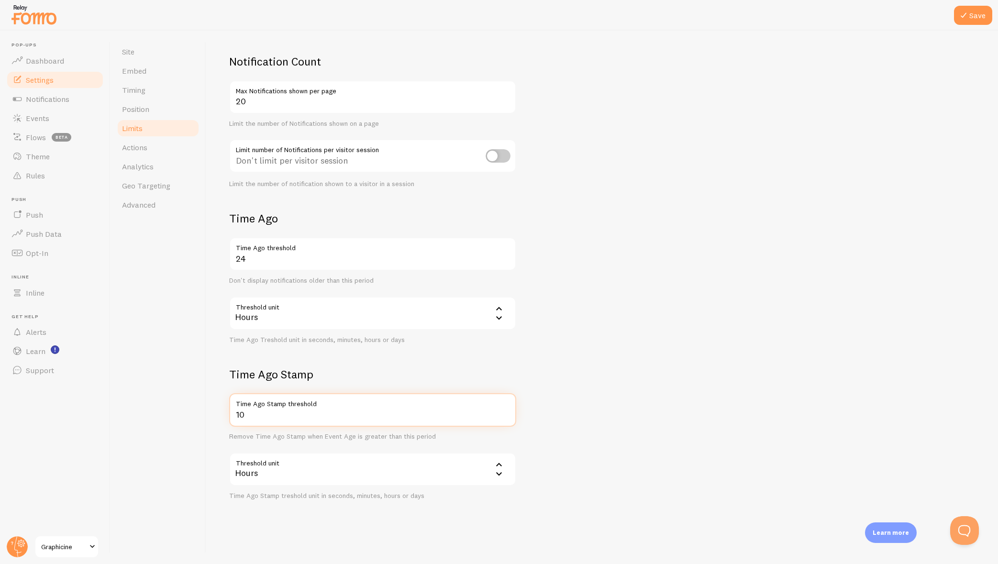
drag, startPoint x: 260, startPoint y: 416, endPoint x: 227, endPoint y: 419, distance: 33.1
click at [227, 419] on div "Limits Notification control and limitations Notification Count 20 Max Notificat…" at bounding box center [602, 297] width 792 height 533
click at [627, 382] on form "Notification Count 20 Max Notifications shown per page Limit the number of Noti…" at bounding box center [602, 277] width 746 height 446
click at [708, 406] on form "Notification Count 20 Max Notifications shown per page Limit the number of Noti…" at bounding box center [602, 277] width 746 height 446
click at [264, 409] on input "24" at bounding box center [372, 409] width 287 height 33
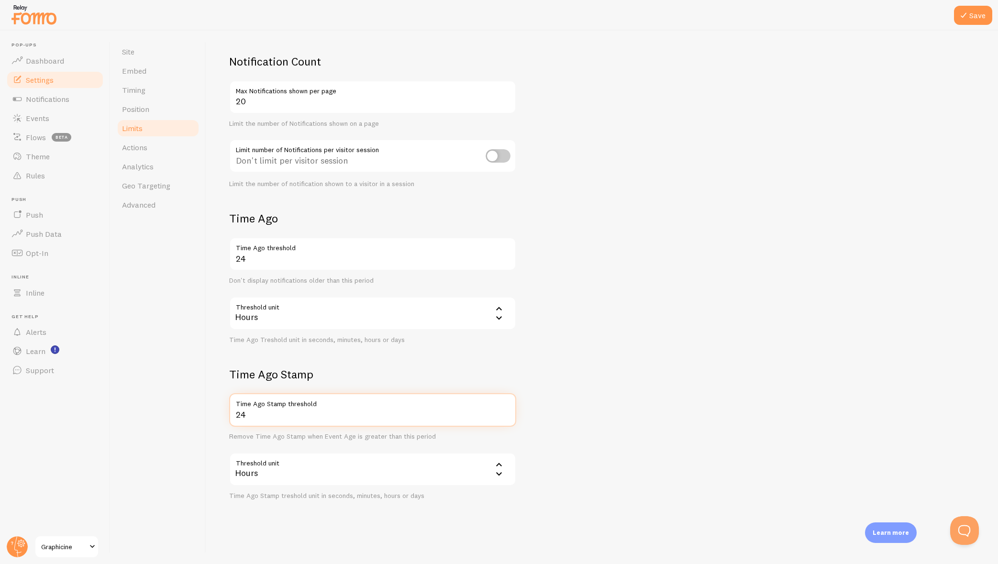
click at [264, 409] on input "24" at bounding box center [372, 409] width 287 height 33
drag, startPoint x: 260, startPoint y: 420, endPoint x: 223, endPoint y: 416, distance: 37.0
click at [223, 416] on div "Limits Notification control and limitations Notification Count 20 Max Notificat…" at bounding box center [602, 297] width 792 height 533
type input "12"
click at [758, 314] on form "Notification Count 20 Max Notifications shown per page Limit the number of Noti…" at bounding box center [602, 277] width 746 height 446
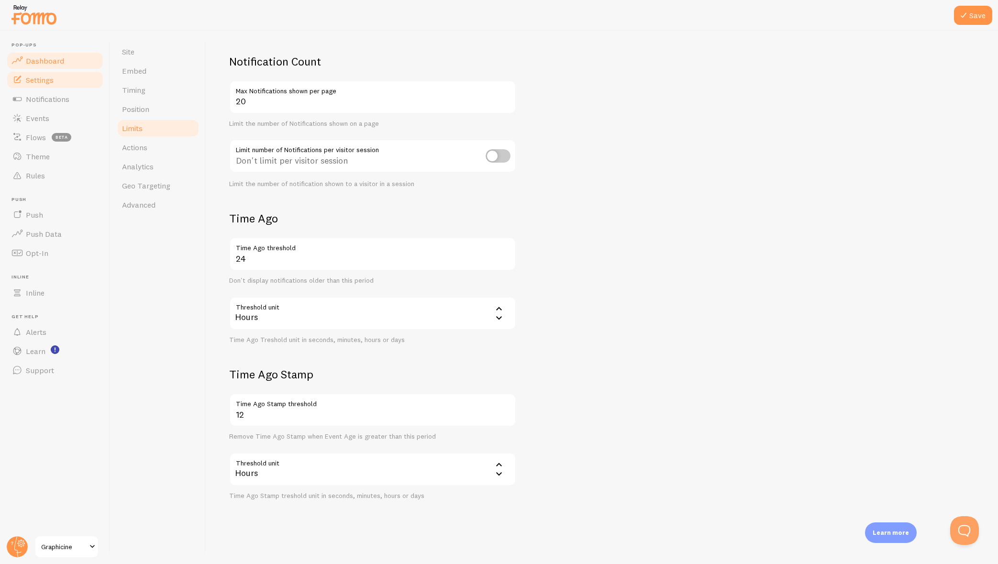
click at [49, 62] on span "Dashboard" at bounding box center [45, 61] width 38 height 10
click at [977, 21] on button "Save" at bounding box center [973, 15] width 38 height 19
click at [130, 108] on span "Position" at bounding box center [135, 109] width 27 height 10
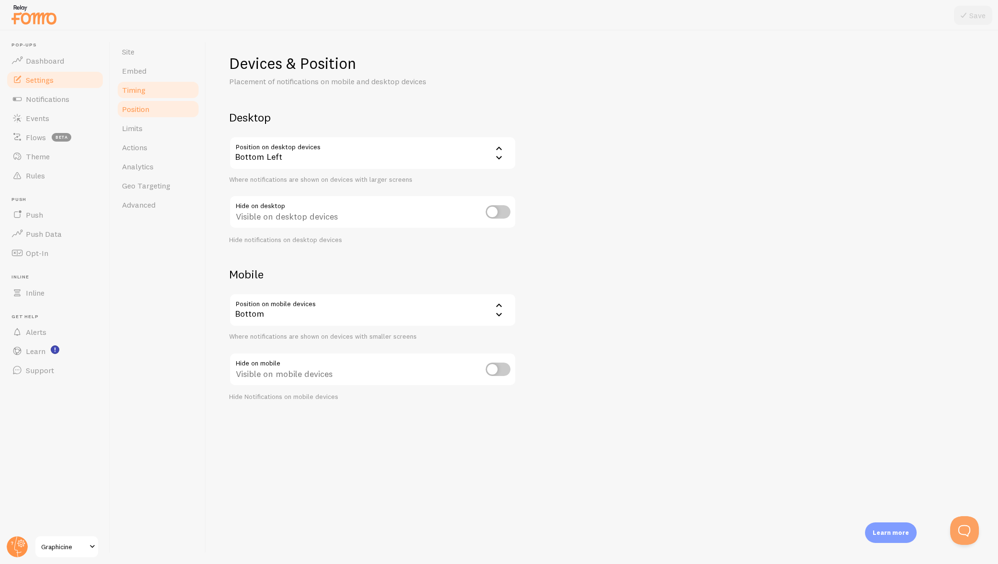
click at [137, 85] on link "Timing" at bounding box center [158, 89] width 84 height 19
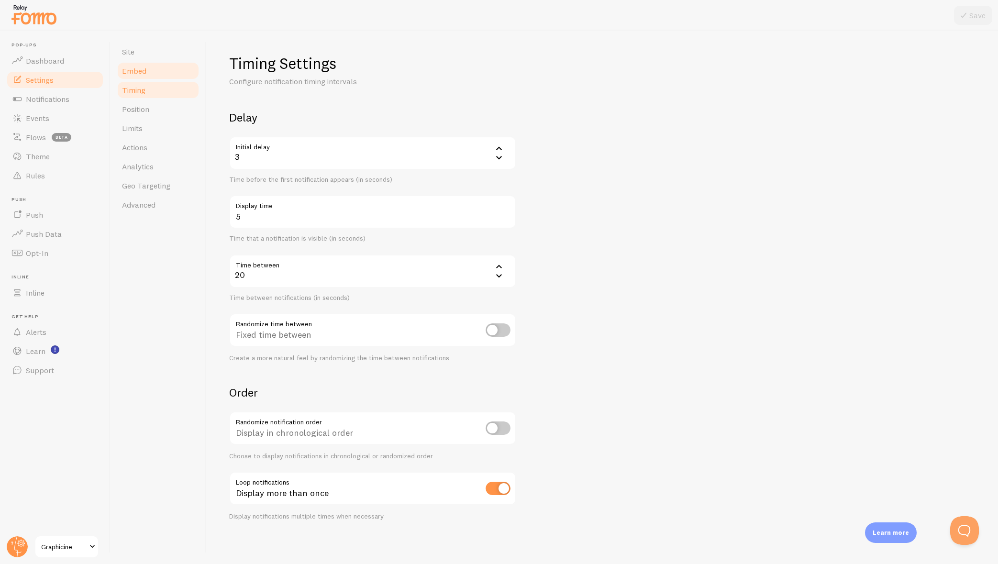
click at [136, 66] on span "Embed" at bounding box center [134, 71] width 24 height 10
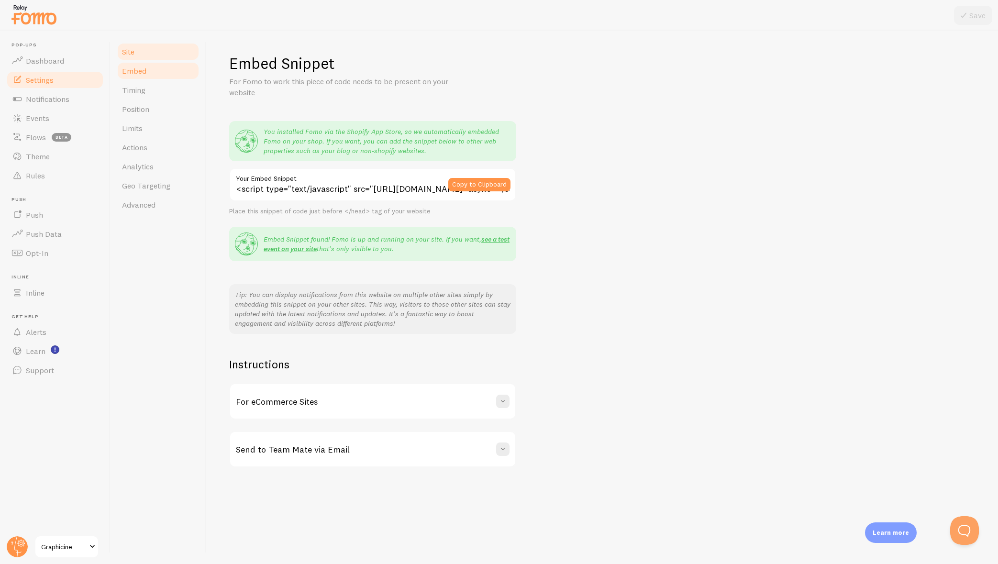
click at [134, 51] on span "Site" at bounding box center [128, 52] width 12 height 10
